Goal: Information Seeking & Learning: Compare options

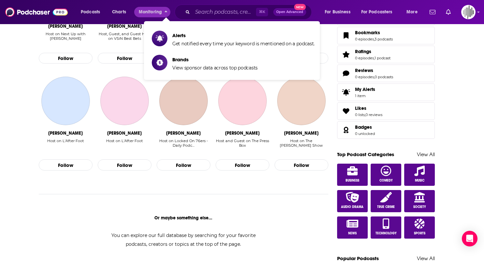
scroll to position [229, 0]
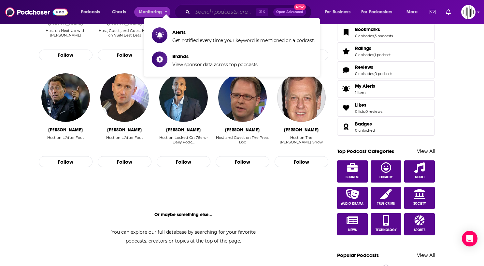
click at [200, 11] on input "Search podcasts, credits, & more..." at bounding box center [225, 12] width 64 height 10
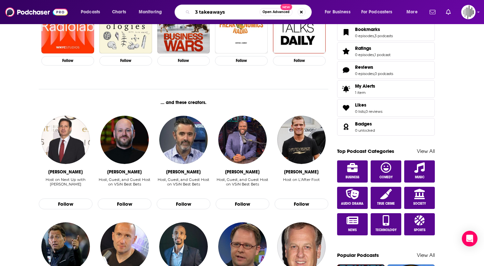
type input "3 takeaways"
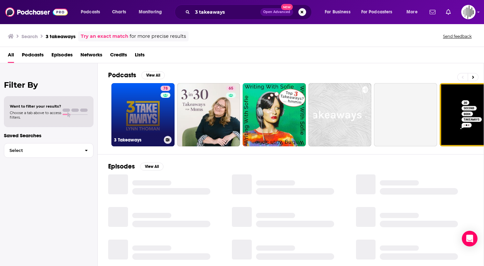
click at [140, 112] on link "78 3 Takeaways" at bounding box center [142, 114] width 63 height 63
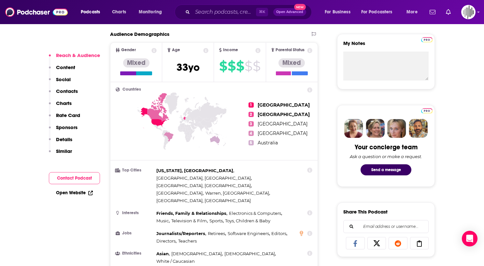
scroll to position [206, 0]
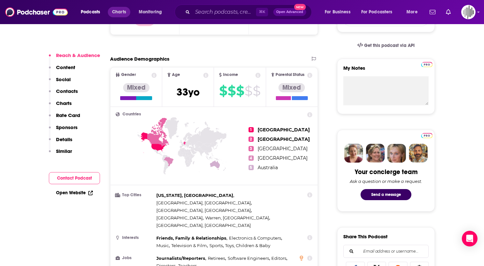
click at [117, 10] on span "Charts" at bounding box center [119, 11] width 14 height 9
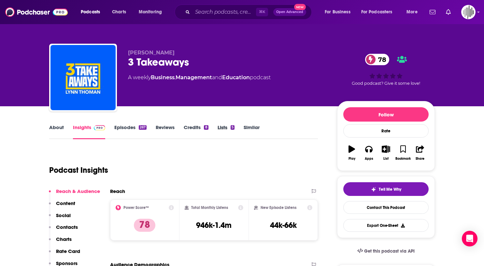
click at [242, 129] on div "Lists 5" at bounding box center [231, 131] width 26 height 15
click at [252, 126] on link "Similar" at bounding box center [252, 131] width 16 height 15
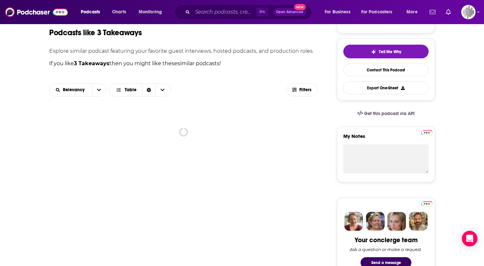
scroll to position [136, 0]
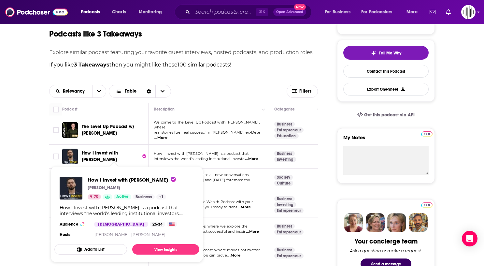
click at [113, 152] on span "How I Invest with [PERSON_NAME]" at bounding box center [100, 156] width 36 height 12
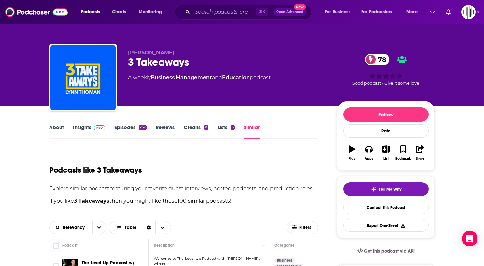
click at [60, 130] on link "About" at bounding box center [56, 131] width 15 height 15
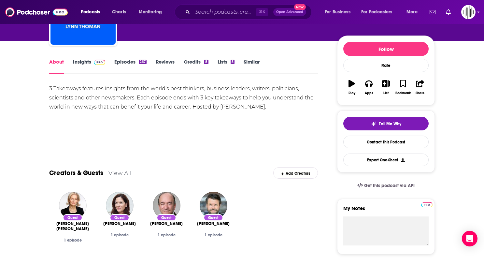
scroll to position [65, 0]
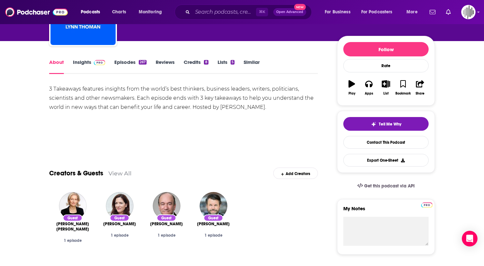
click at [74, 60] on link "Insights" at bounding box center [89, 66] width 32 height 15
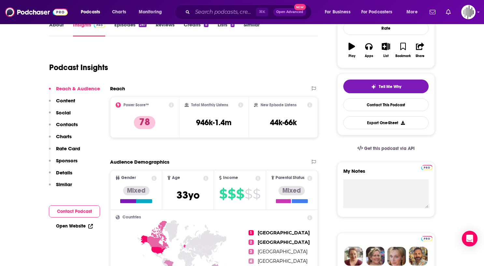
scroll to position [108, 0]
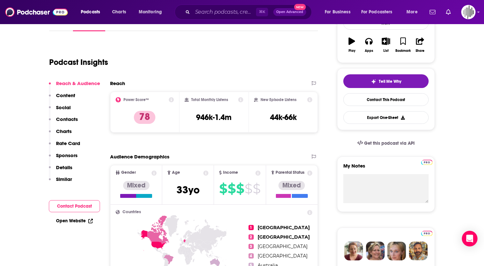
click at [241, 100] on icon at bounding box center [240, 99] width 5 height 5
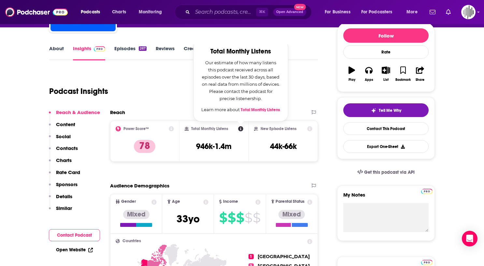
scroll to position [79, 0]
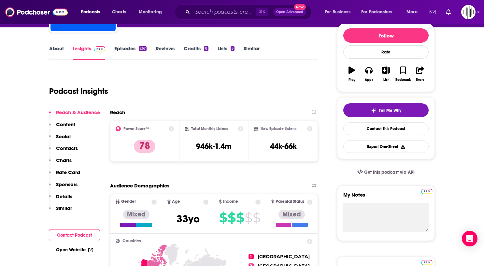
click at [268, 164] on div "Reach Power Score™ 78 Total Monthly Listens 946k-1.4m New Episode Listens 44k-6…" at bounding box center [214, 138] width 208 height 58
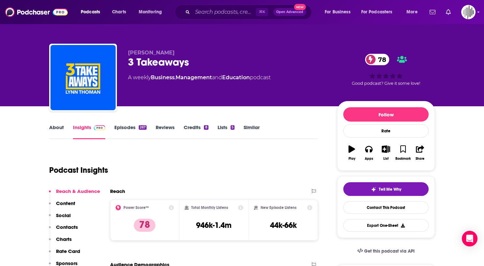
scroll to position [0, 0]
click at [249, 134] on link "Similar" at bounding box center [252, 131] width 16 height 15
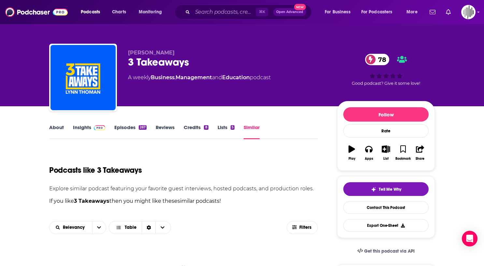
click at [249, 131] on link "Similar" at bounding box center [252, 131] width 16 height 15
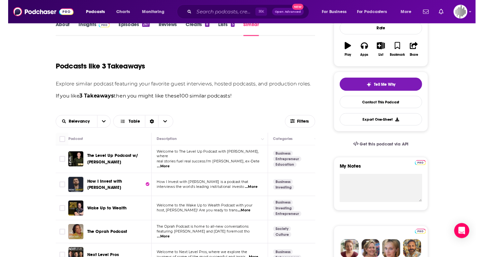
scroll to position [187, 0]
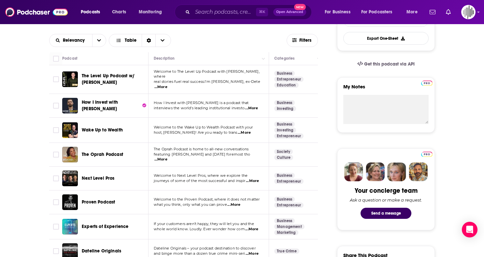
click at [237, 214] on td "If your customers aren’t happy, they will let you and the whole world know. Lou…" at bounding box center [209, 226] width 121 height 25
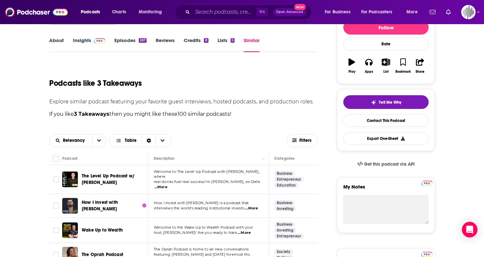
scroll to position [87, 0]
click at [89, 139] on span "Relevancy" at bounding box center [71, 140] width 43 height 5
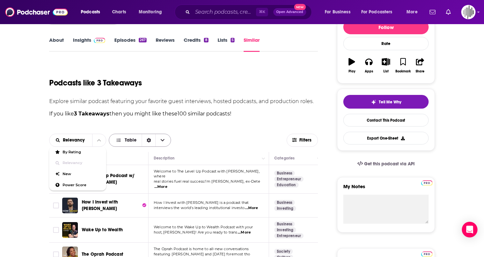
click at [163, 141] on icon "Choose View" at bounding box center [163, 140] width 4 height 5
click at [306, 139] on span "Filters" at bounding box center [305, 140] width 13 height 5
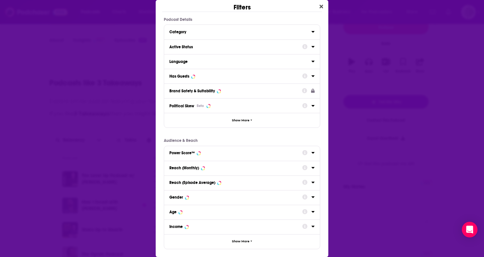
scroll to position [0, 0]
click at [228, 32] on div "Category" at bounding box center [238, 32] width 138 height 5
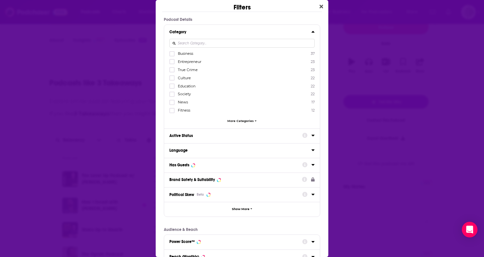
click at [187, 53] on span "Business" at bounding box center [185, 53] width 15 height 5
click at [172, 56] on input "multiSelectOption-business-0" at bounding box center [172, 56] width 0 height 0
click at [203, 43] on input "Dialog" at bounding box center [241, 43] width 145 height 9
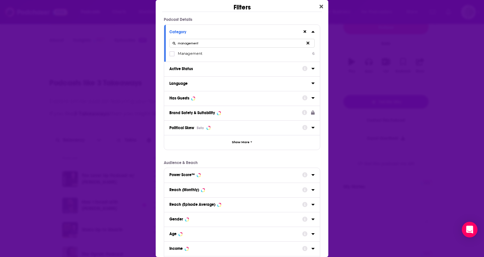
type input "management"
click at [202, 53] on span "Management" at bounding box center [190, 53] width 24 height 5
click at [172, 56] on input "multiSelectOption-management-0" at bounding box center [172, 56] width 0 height 0
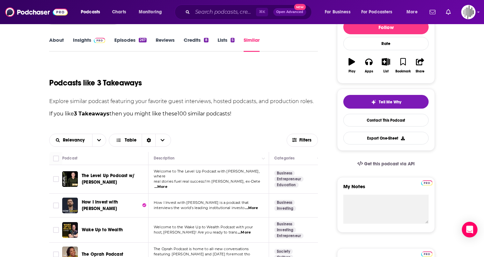
click at [345, 167] on div "Filters Podcast Details Category management Management 6 Active Status Language…" at bounding box center [242, 128] width 484 height 257
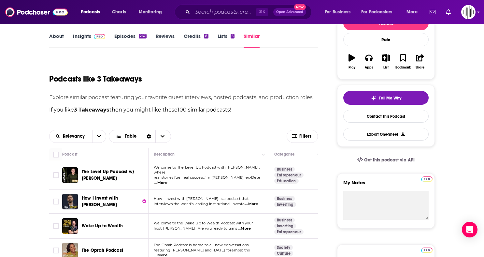
scroll to position [83, 0]
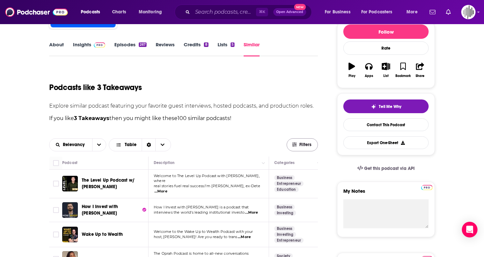
click at [301, 142] on span "Filters" at bounding box center [305, 144] width 13 height 5
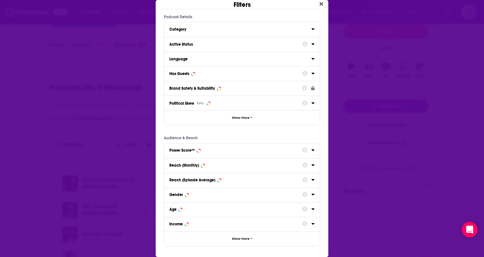
scroll to position [2, 0]
click at [282, 27] on button "Category" at bounding box center [240, 29] width 142 height 8
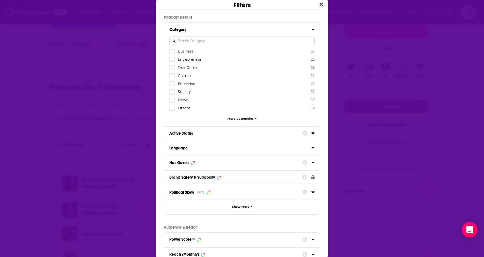
click at [185, 50] on span "Business" at bounding box center [185, 51] width 15 height 5
click at [172, 53] on input "multiSelectOption-business-0" at bounding box center [172, 53] width 0 height 0
click at [193, 41] on input "Dialog" at bounding box center [241, 40] width 145 height 9
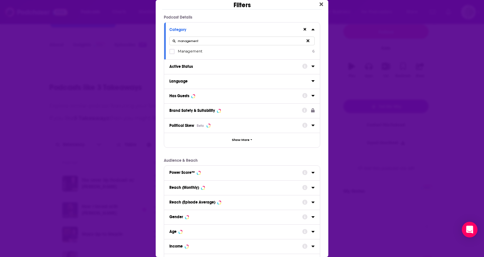
type input "management"
click at [197, 50] on span "Management" at bounding box center [190, 51] width 24 height 5
click at [172, 53] on input "multiSelectOption-management-0" at bounding box center [172, 53] width 0 height 0
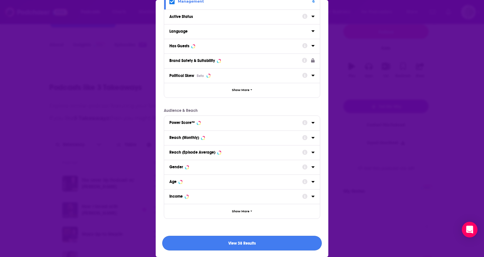
scroll to position [52, 0]
click at [232, 243] on button "View 38 Results" at bounding box center [242, 243] width 160 height 15
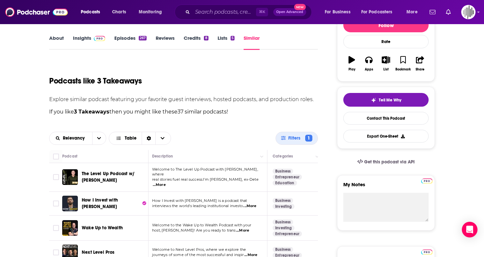
scroll to position [98, 0]
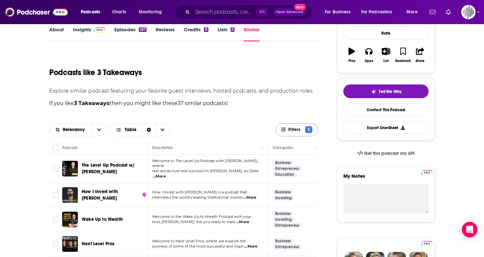
click at [287, 129] on span "Filters 1" at bounding box center [297, 129] width 42 height 7
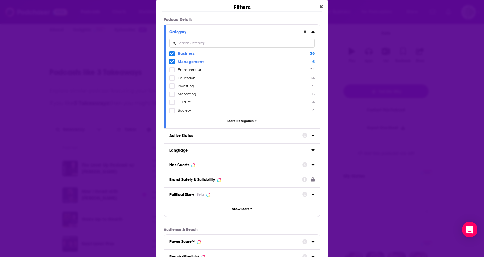
click at [194, 42] on input "Dialog" at bounding box center [241, 43] width 145 height 9
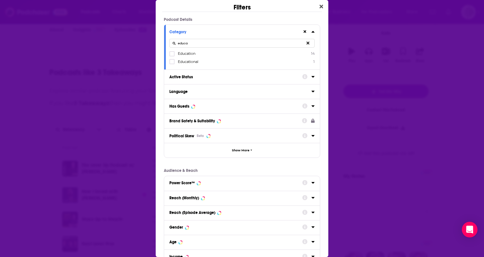
type input "educa"
drag, startPoint x: 194, startPoint y: 42, endPoint x: 184, endPoint y: 53, distance: 14.1
click at [184, 53] on span "Education" at bounding box center [187, 53] width 18 height 5
click at [172, 56] on input "multiSelectOption-education-0" at bounding box center [172, 56] width 0 height 0
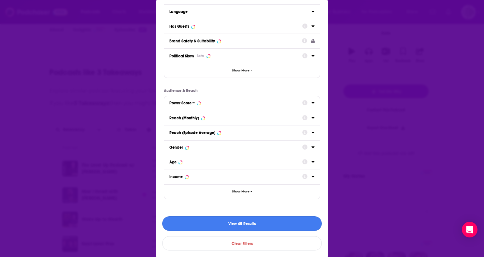
click at [259, 222] on button "View 45 Results" at bounding box center [242, 223] width 160 height 15
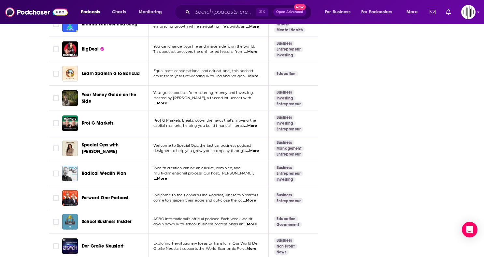
scroll to position [1083, 0]
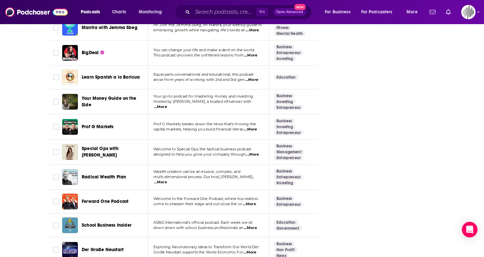
click at [96, 146] on span "Special Ops with [PERSON_NAME]" at bounding box center [100, 152] width 37 height 12
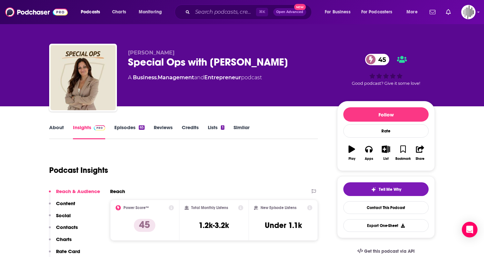
drag, startPoint x: 127, startPoint y: 62, endPoint x: 310, endPoint y: 63, distance: 182.5
click at [310, 63] on div "Emma Rainville Special Ops with Emma Rainville 45 A Business , Management and E…" at bounding box center [242, 79] width 386 height 70
copy h2 "Special Ops with [PERSON_NAME]"
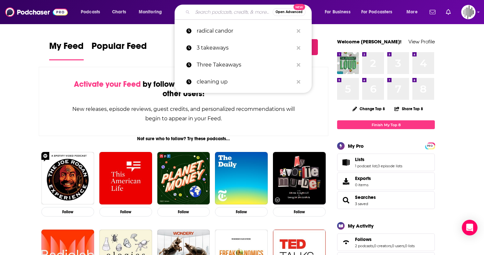
click at [199, 12] on input "Search podcasts, credits, & more..." at bounding box center [233, 12] width 80 height 10
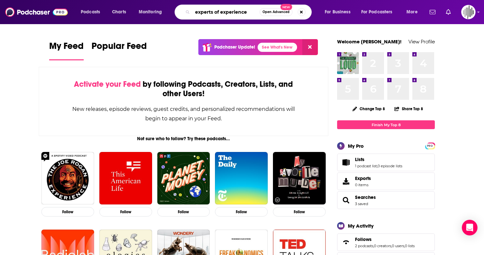
type input "experts of experience"
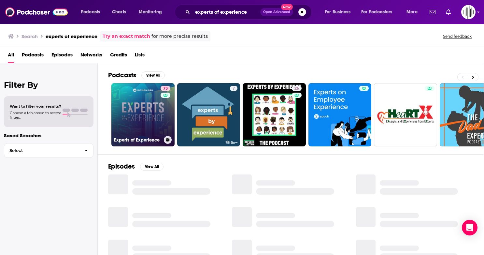
click at [150, 122] on link "73 Experts of Experience" at bounding box center [142, 114] width 63 height 63
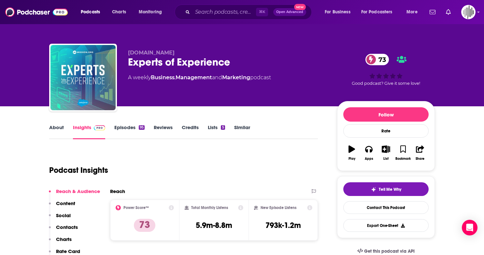
scroll to position [71, 0]
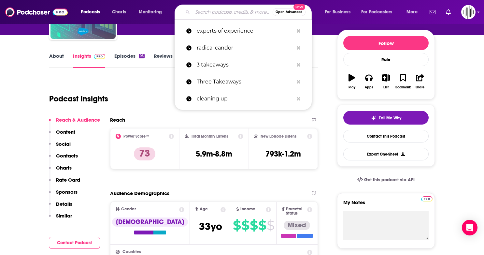
click at [214, 13] on input "Search podcasts, credits, & more..." at bounding box center [233, 12] width 80 height 10
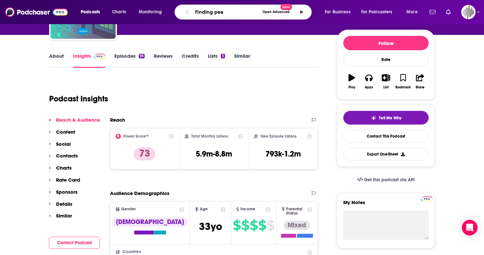
type input "finding peak"
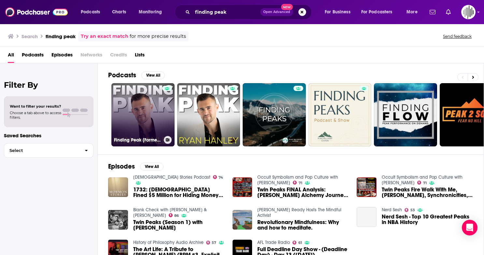
click at [135, 111] on link "Finding Peak [Formerly The Ryan Hanley Show]" at bounding box center [142, 114] width 63 height 63
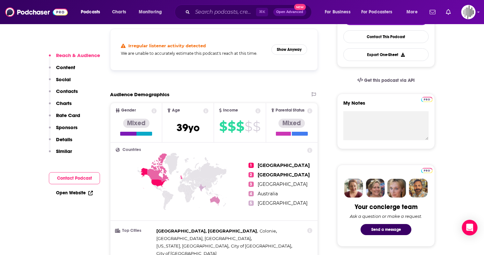
scroll to position [142, 0]
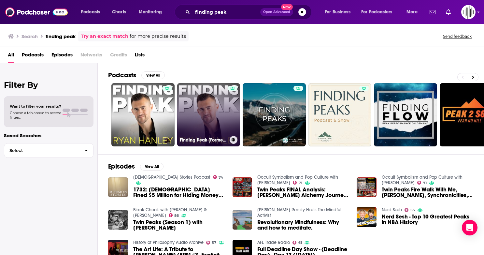
click at [216, 115] on link "Finding Peak [Formerly The Ryan Hanley Show]" at bounding box center [208, 114] width 63 height 63
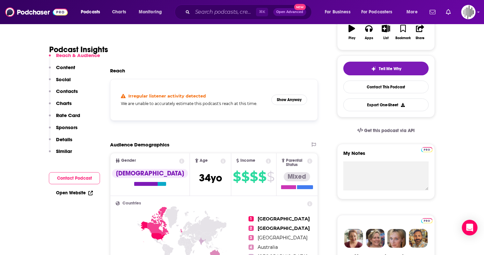
scroll to position [121, 0]
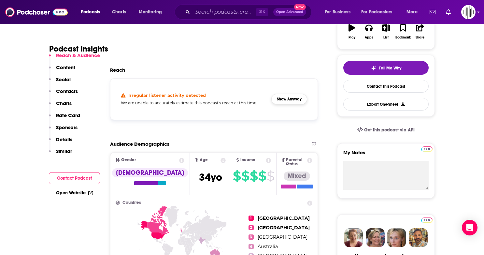
click at [288, 98] on button "Show Anyway" at bounding box center [289, 99] width 36 height 10
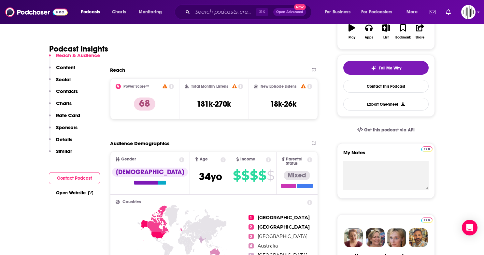
click at [162, 88] on div "Power Score™" at bounding box center [145, 86] width 58 height 5
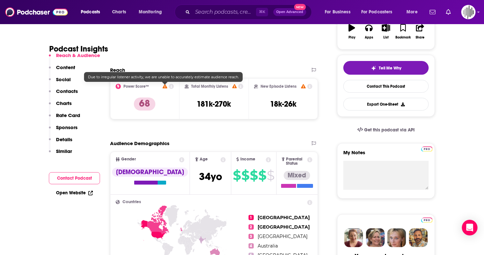
click at [167, 87] on icon at bounding box center [165, 86] width 5 height 4
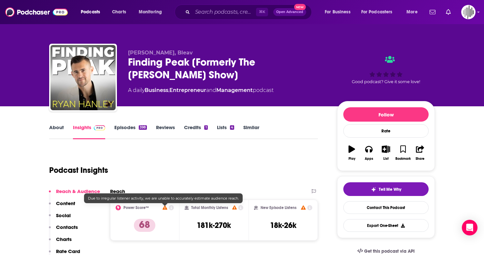
scroll to position [0, 0]
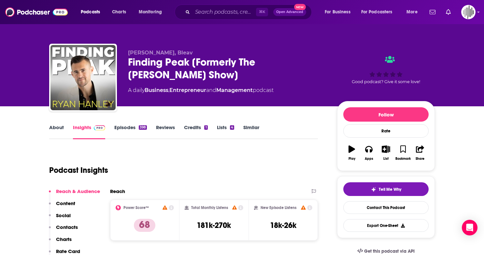
click at [153, 76] on div "Finding Peak [Formerly The [PERSON_NAME] Show]" at bounding box center [227, 68] width 199 height 25
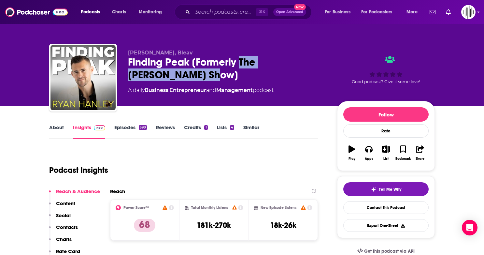
drag, startPoint x: 153, startPoint y: 74, endPoint x: 239, endPoint y: 63, distance: 86.4
click at [239, 63] on div "Finding Peak [Formerly The [PERSON_NAME] Show]" at bounding box center [227, 68] width 199 height 25
copy h2 "The Ryan Hanley Show"
click at [211, 11] on input "Search podcasts, credits, & more..." at bounding box center [225, 12] width 64 height 10
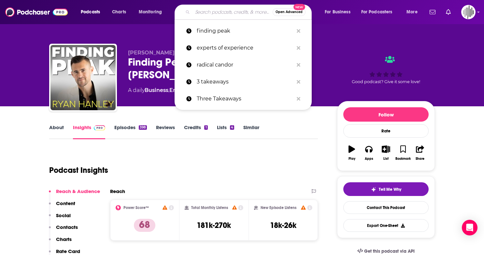
paste input "The Ryan Hanley Show"
type input "The Ryan Hanley Show"
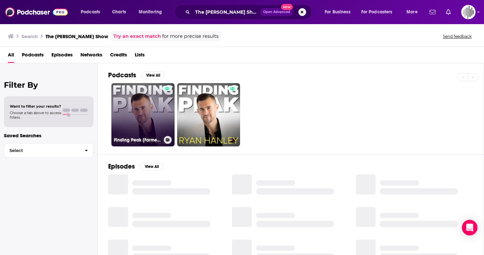
click at [149, 132] on link "Finding Peak [Formerly The [PERSON_NAME] Show]" at bounding box center [142, 114] width 63 height 63
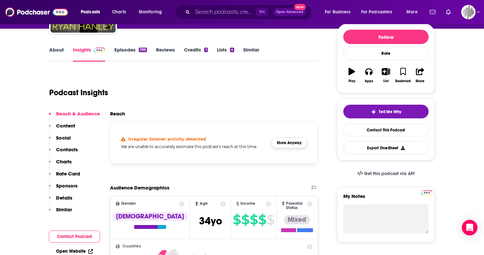
click at [287, 146] on button "Show Anyway" at bounding box center [289, 143] width 36 height 10
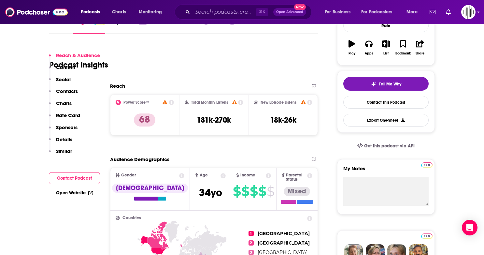
scroll to position [127, 0]
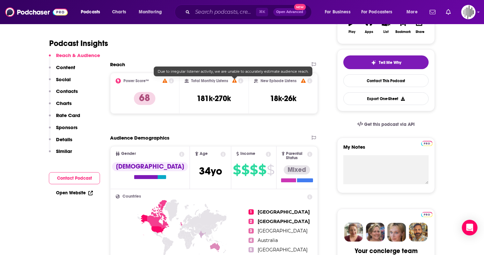
click at [235, 81] on icon at bounding box center [234, 81] width 5 height 4
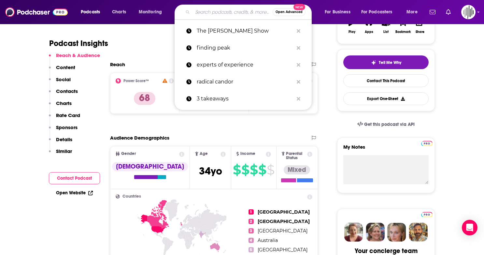
click at [235, 10] on input "Search podcasts, credits, & more..." at bounding box center [233, 12] width 80 height 10
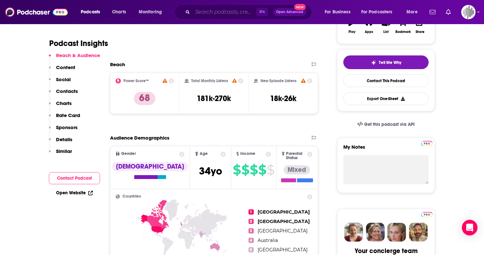
click at [223, 14] on input "Search podcasts, credits, & more..." at bounding box center [225, 12] width 64 height 10
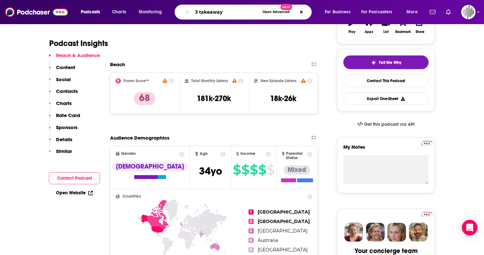
type input "3 takeaways"
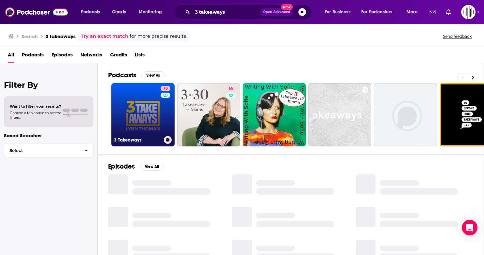
click at [145, 127] on link "78 3 Takeaways" at bounding box center [142, 114] width 63 height 63
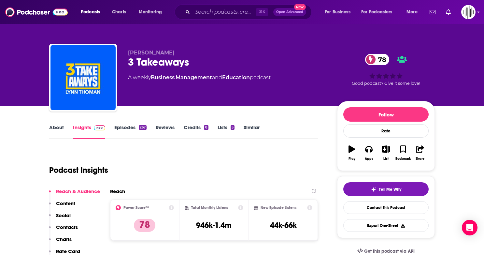
click at [253, 130] on link "Similar" at bounding box center [252, 131] width 16 height 15
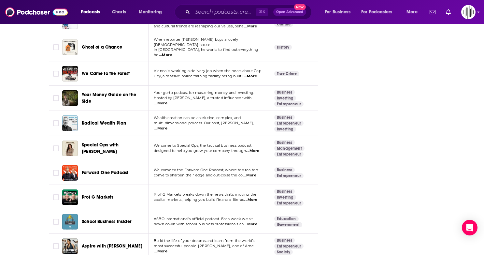
scroll to position [2321, 0]
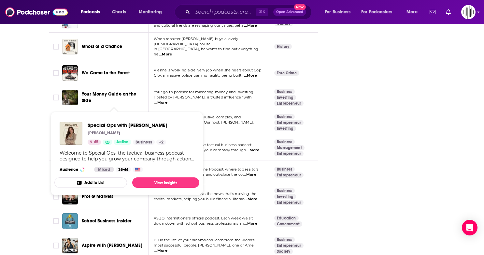
click at [93, 141] on span "Special Ops with [PERSON_NAME]" at bounding box center [100, 147] width 37 height 12
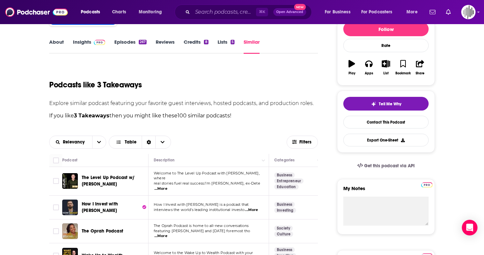
scroll to position [87, 0]
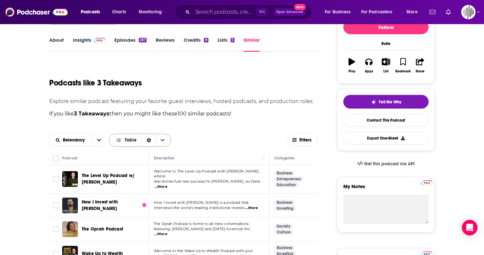
click at [130, 141] on span "Table" at bounding box center [131, 140] width 12 height 5
click at [163, 138] on icon "Choose View" at bounding box center [163, 140] width 4 height 5
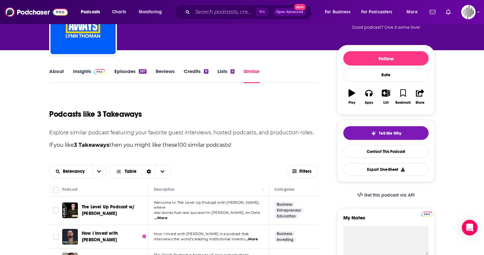
scroll to position [56, 0]
click at [128, 69] on link "Episodes 267" at bounding box center [130, 75] width 32 height 15
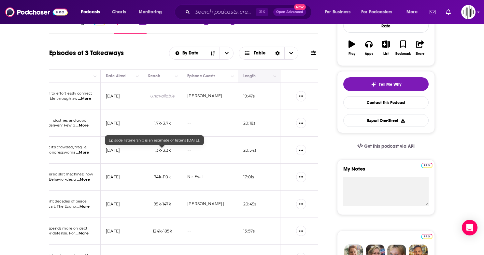
scroll to position [0, 185]
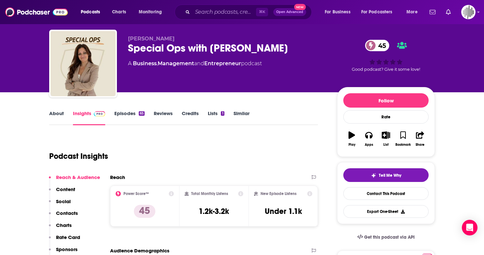
scroll to position [17, 0]
